Goal: Submit feedback/report problem

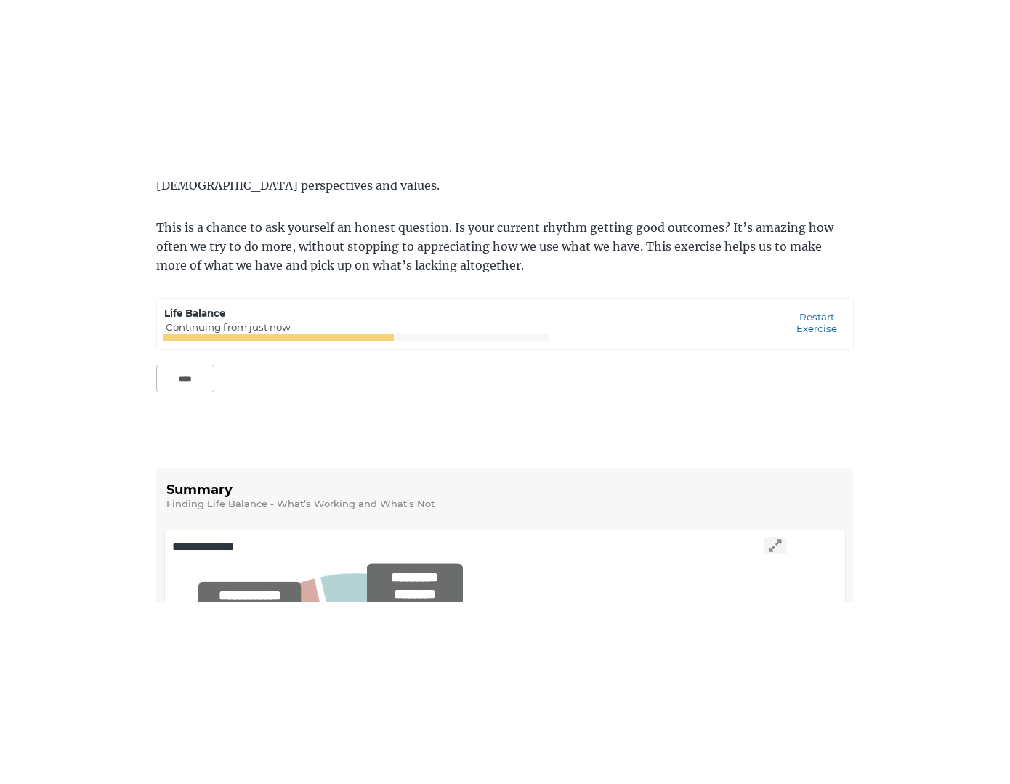
scroll to position [134, 0]
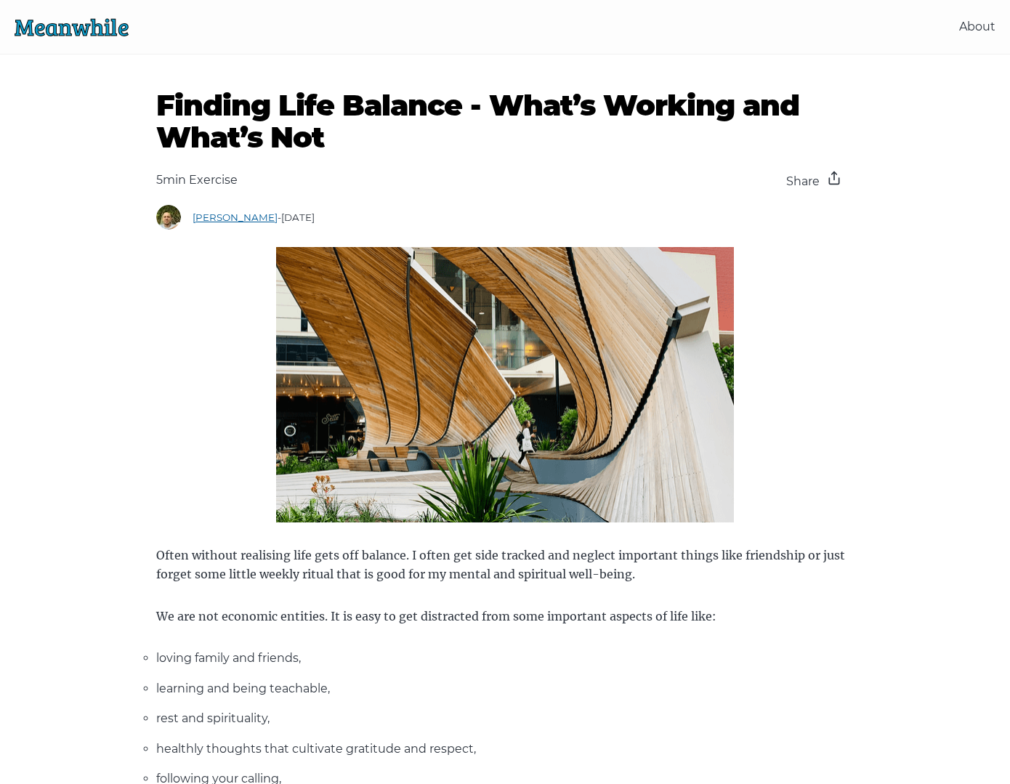
click at [71, 29] on link "Meanwhile" at bounding box center [72, 26] width 114 height 31
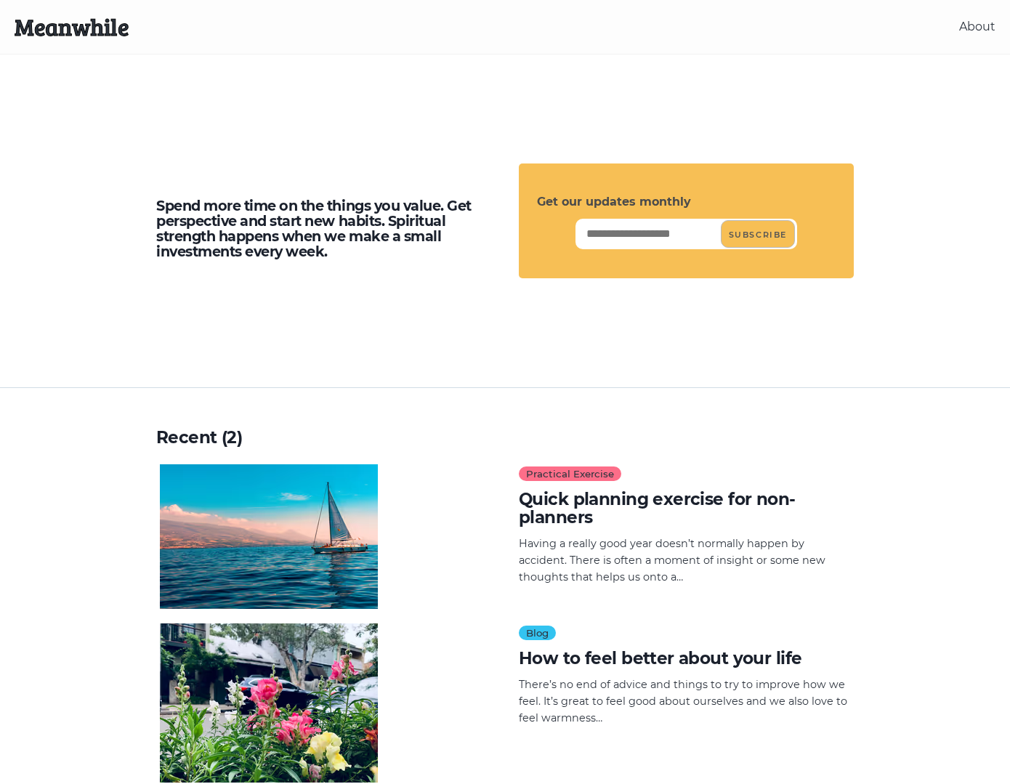
click at [648, 507] on h4 "Quick planning exercise for non-planners" at bounding box center [684, 509] width 331 height 37
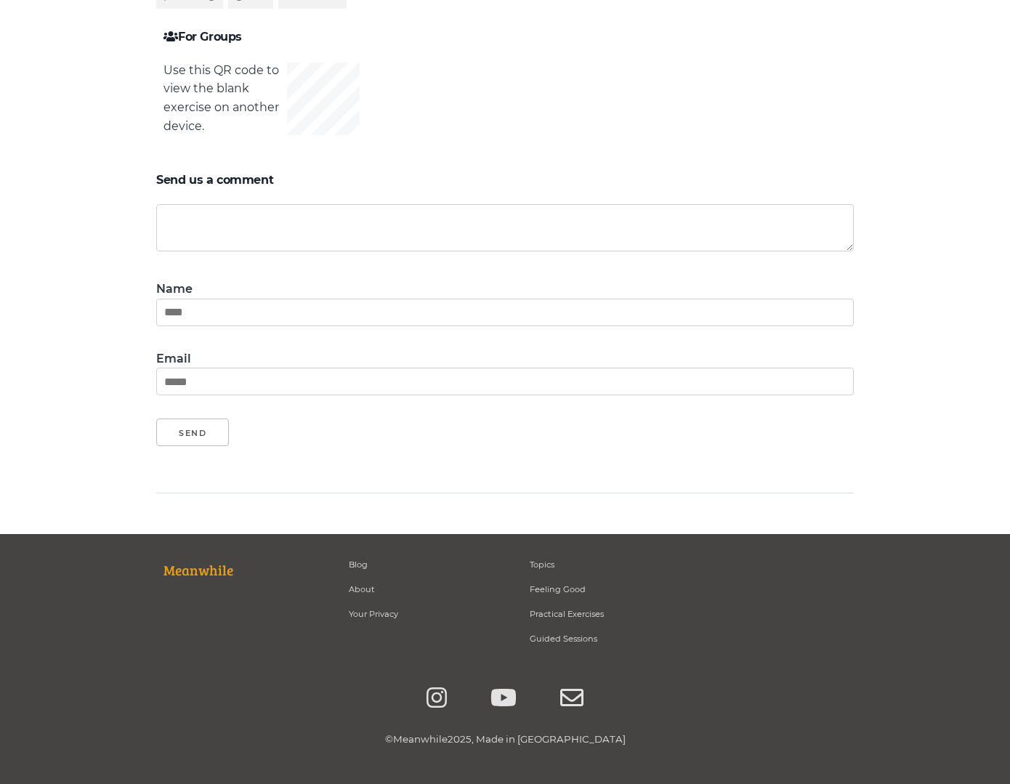
scroll to position [5712, 0]
click at [442, 687] on icon at bounding box center [437, 698] width 20 height 23
click at [509, 690] on icon at bounding box center [503, 698] width 25 height 17
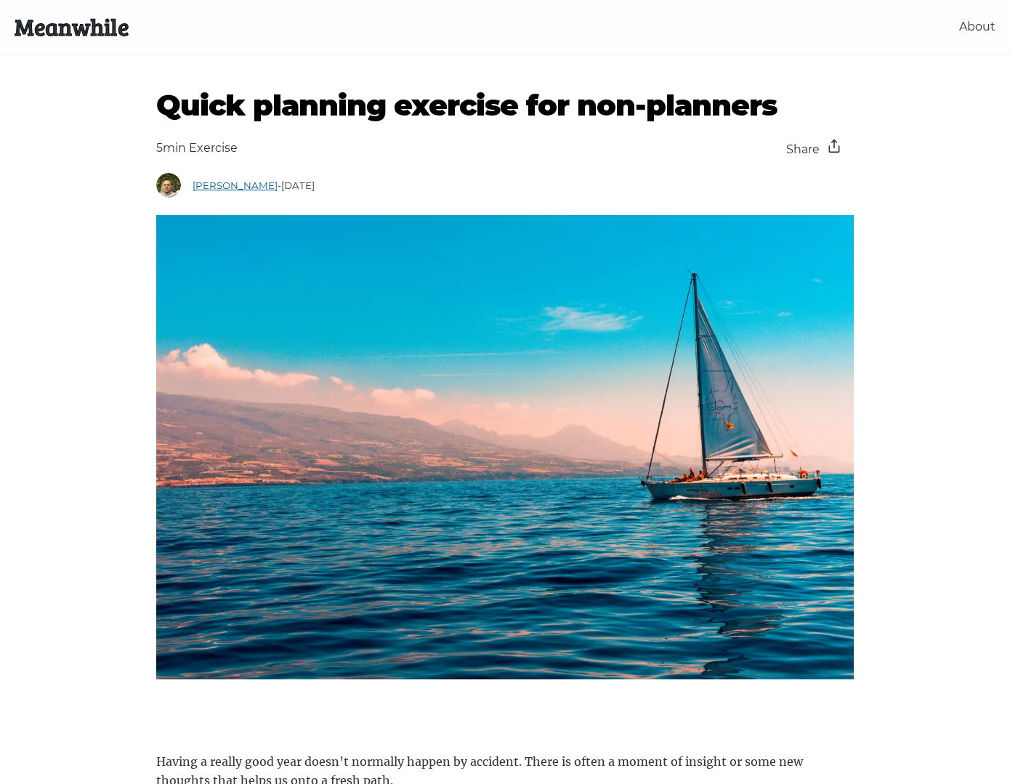
scroll to position [0, 0]
click at [102, 40] on link "Meanwhile" at bounding box center [72, 26] width 114 height 31
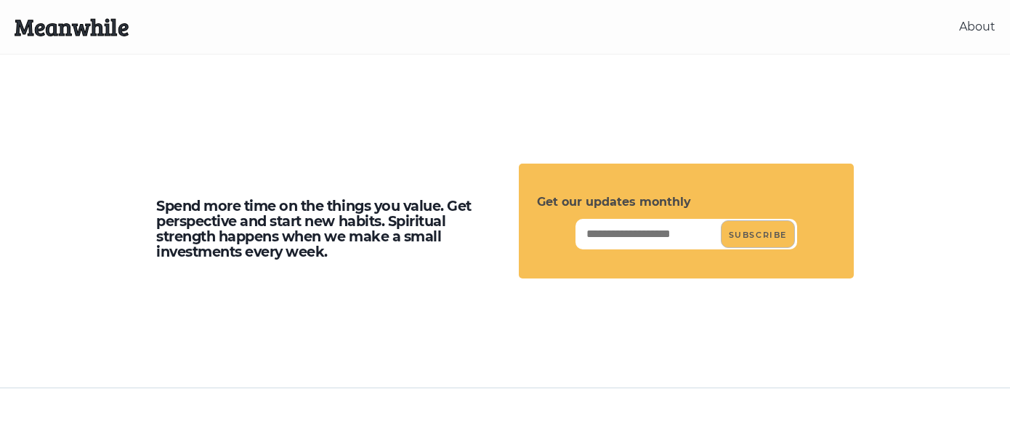
click at [350, 208] on h5 "Spend more time on the things you value. Get perspective and start new habits. …" at bounding box center [323, 228] width 335 height 61
click at [87, 33] on link "Meanwhile" at bounding box center [72, 26] width 114 height 31
click at [621, 241] on input "Email" at bounding box center [650, 234] width 142 height 28
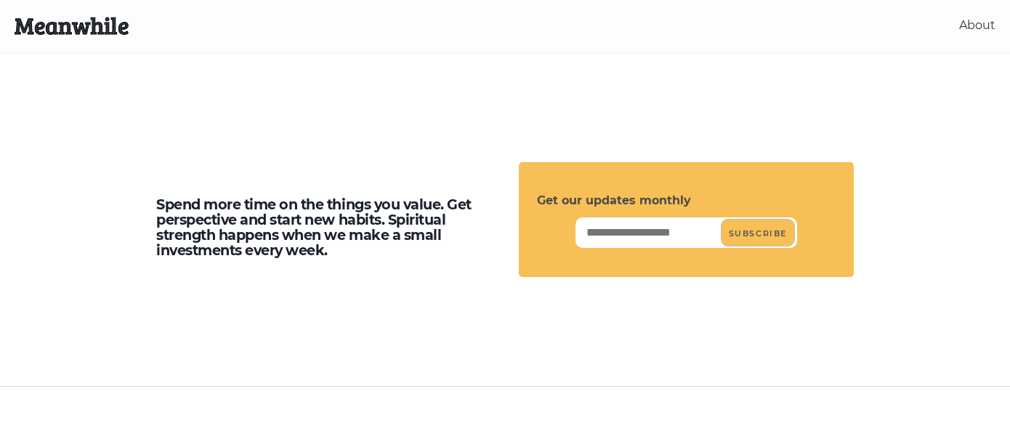
scroll to position [4, 0]
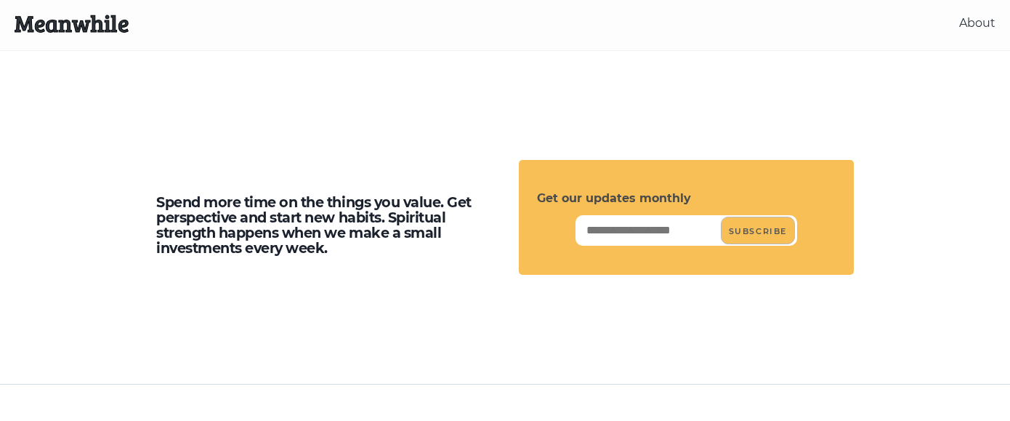
click at [393, 228] on h5 "Spend more time on the things you value. Get perspective and start new habits. …" at bounding box center [323, 225] width 335 height 61
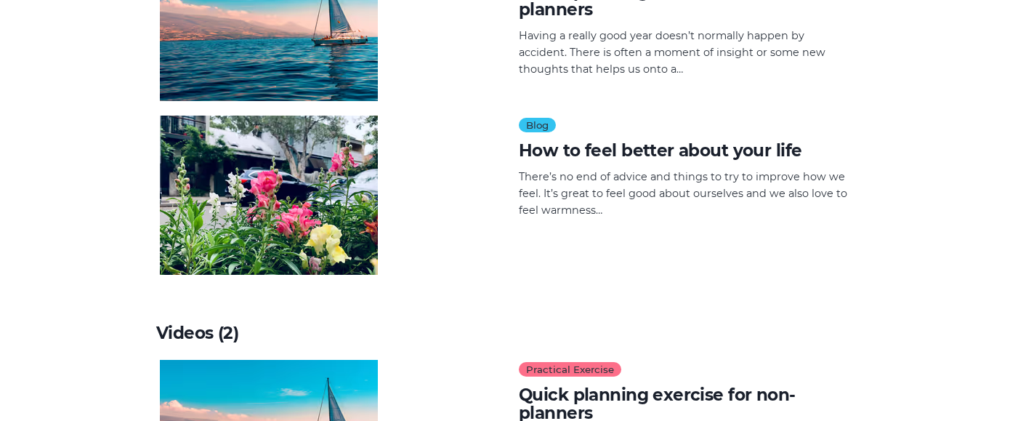
scroll to position [377, 0]
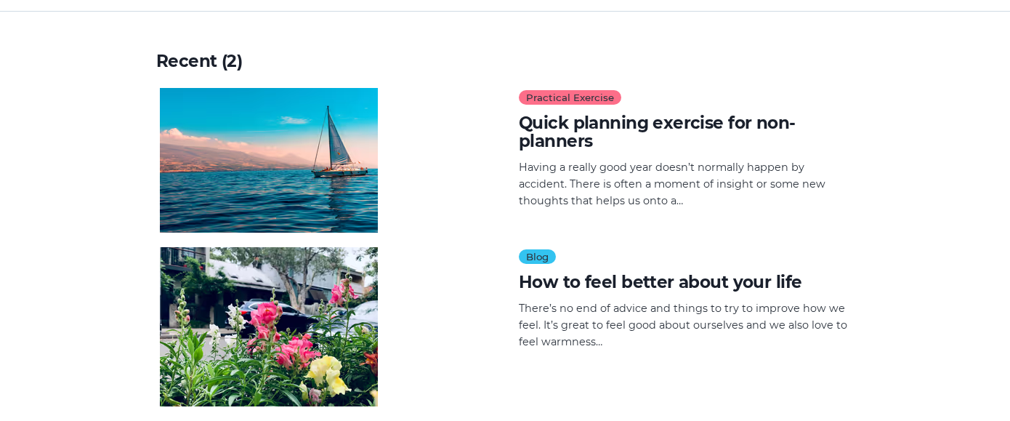
click at [547, 119] on h4 "Quick planning exercise for non-planners" at bounding box center [684, 132] width 331 height 37
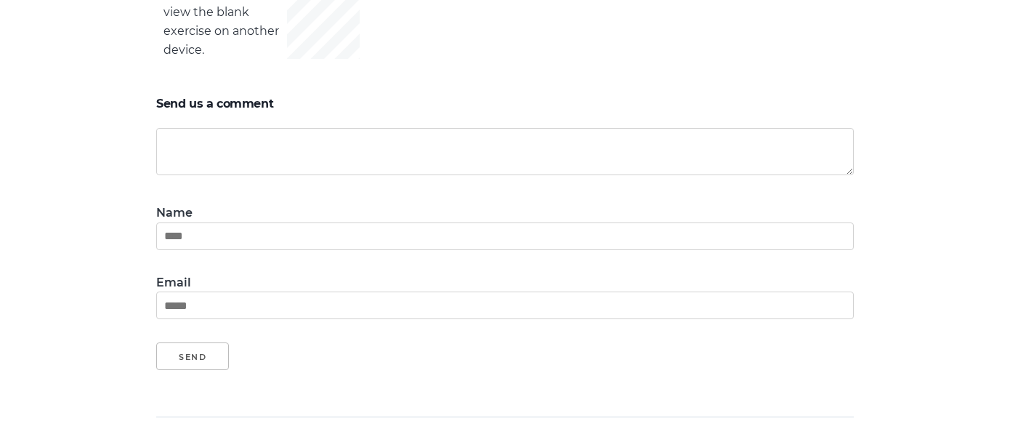
scroll to position [5782, 0]
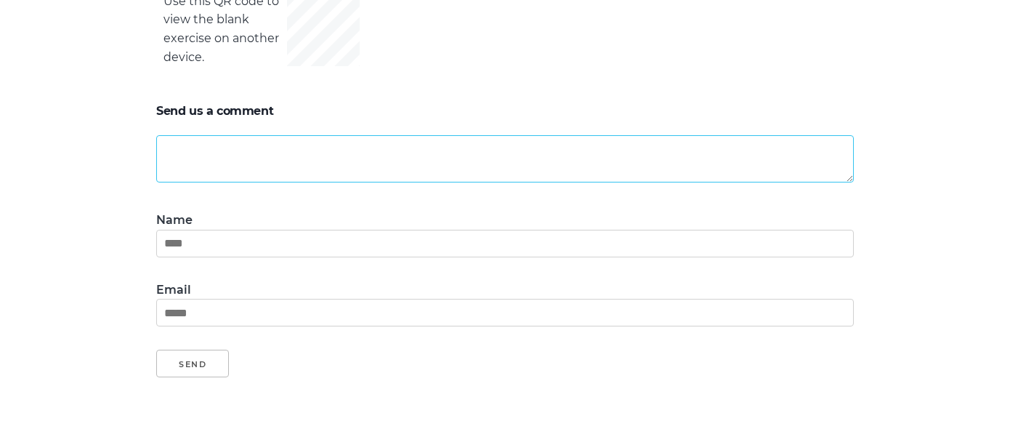
click at [252, 146] on textarea at bounding box center [505, 158] width 698 height 47
type textarea "**********"
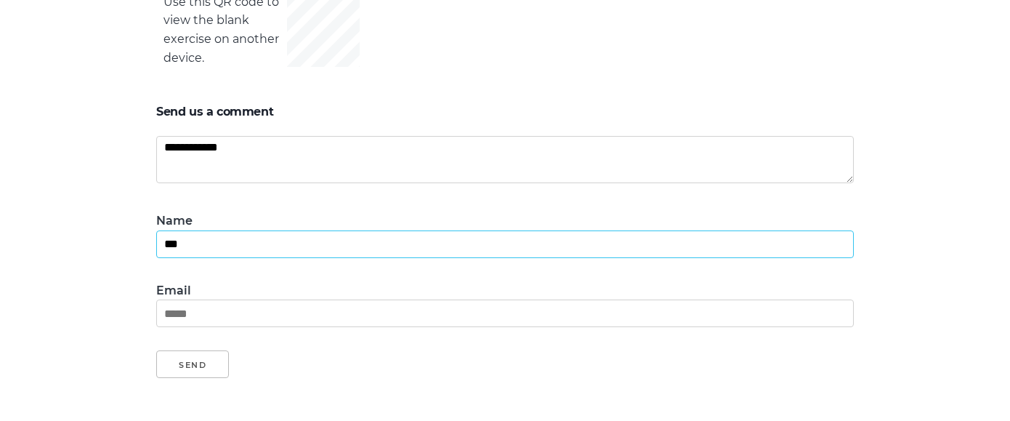
type input "***"
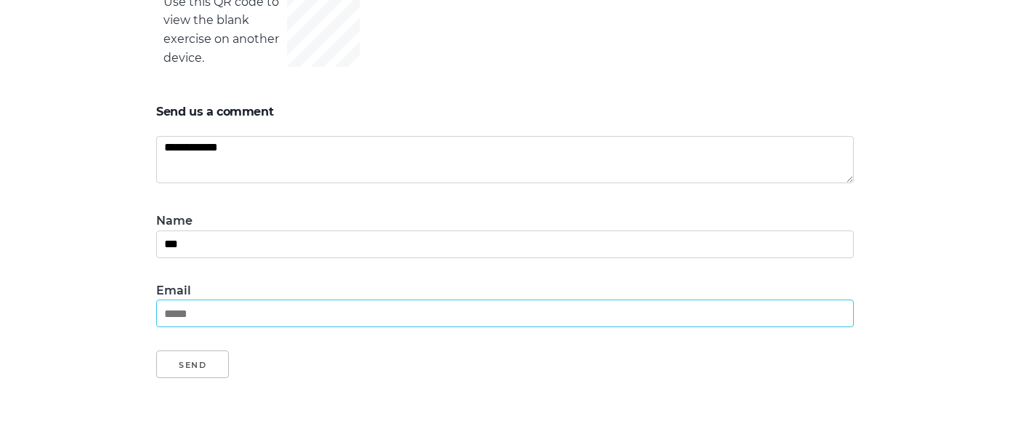
click at [206, 299] on input "Email" at bounding box center [505, 313] width 698 height 28
type input "**********"
click at [195, 350] on button "Send" at bounding box center [192, 364] width 73 height 28
click at [202, 356] on button "Sent!" at bounding box center [193, 364] width 75 height 28
